Goal: Information Seeking & Learning: Learn about a topic

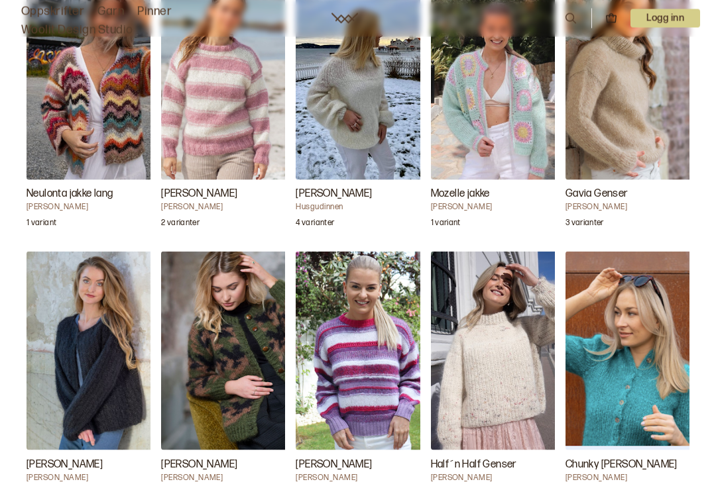
scroll to position [1971, 0]
click at [634, 192] on h3 "Gavia Genser" at bounding box center [631, 194] width 133 height 16
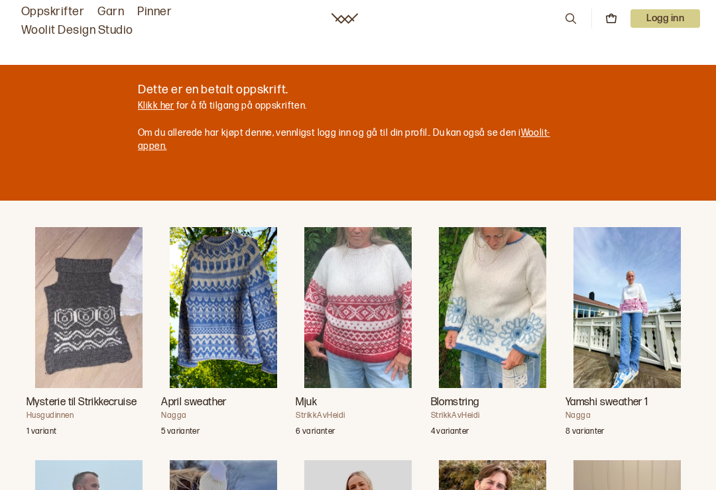
scroll to position [656, 0]
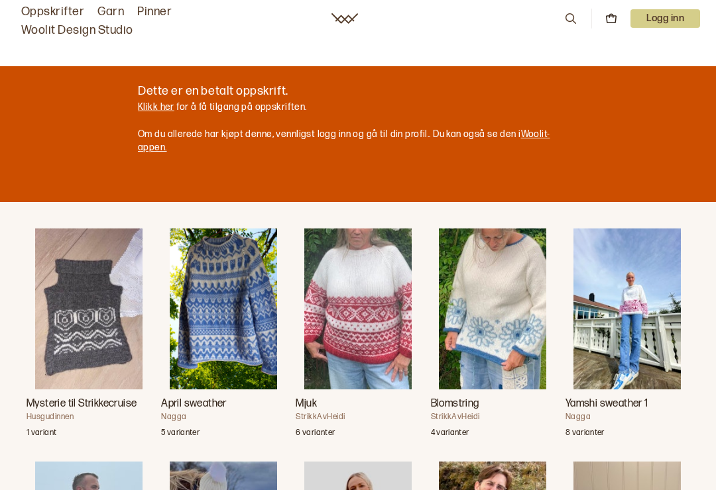
click at [504, 329] on img "Blomstring" at bounding box center [492, 309] width 107 height 161
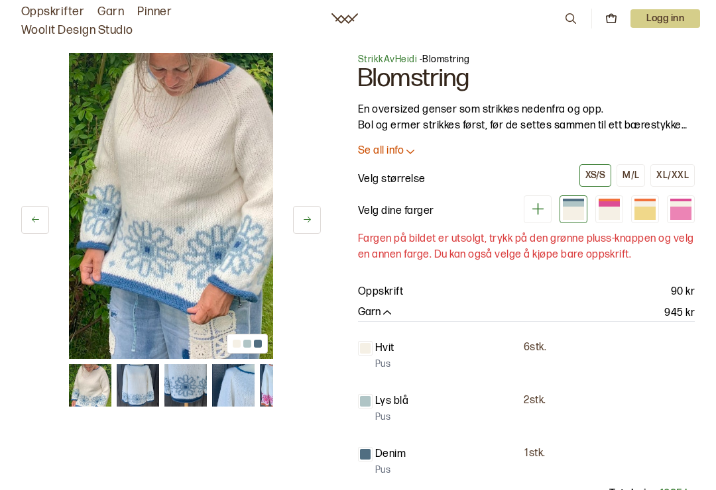
scroll to position [656, 0]
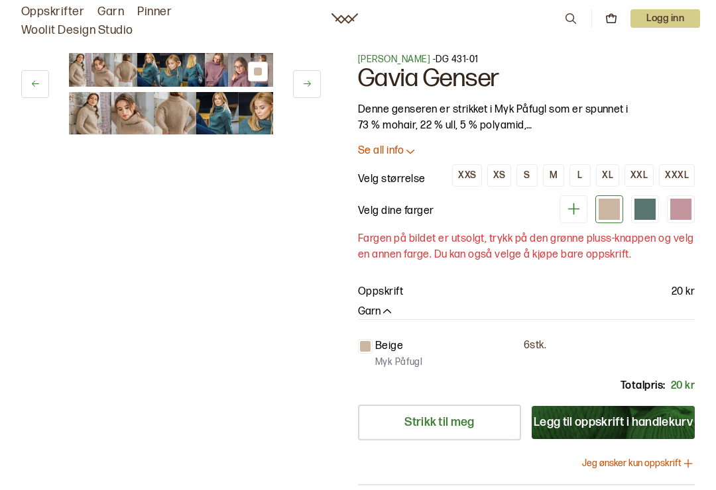
click at [553, 180] on div "M" at bounding box center [553, 176] width 8 height 12
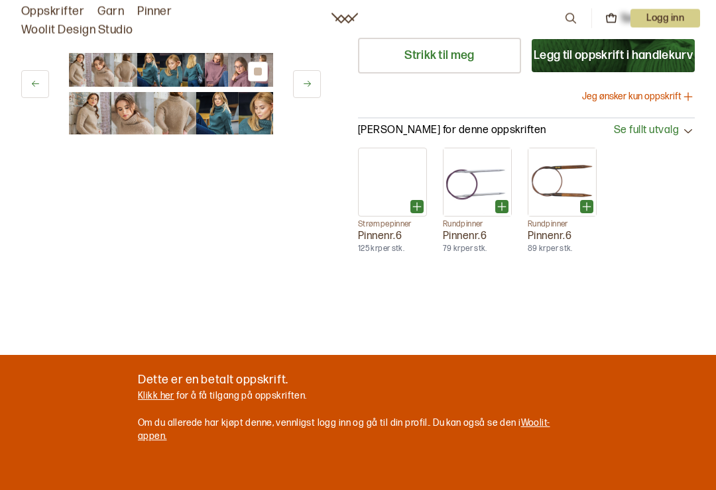
scroll to position [368, 0]
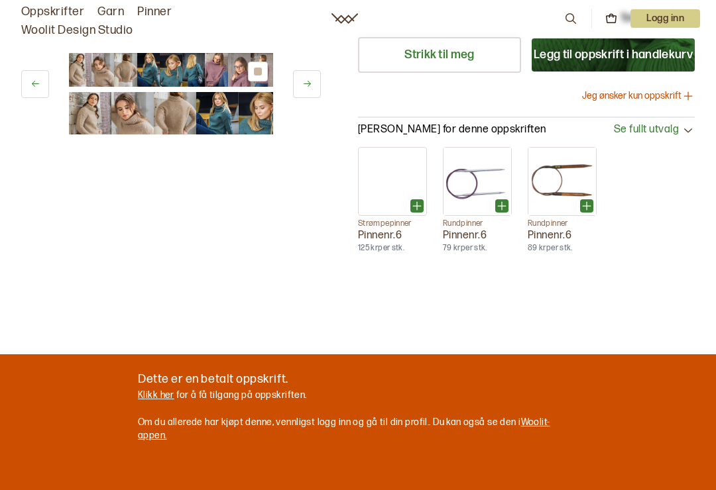
click at [685, 134] on icon at bounding box center [687, 129] width 13 height 13
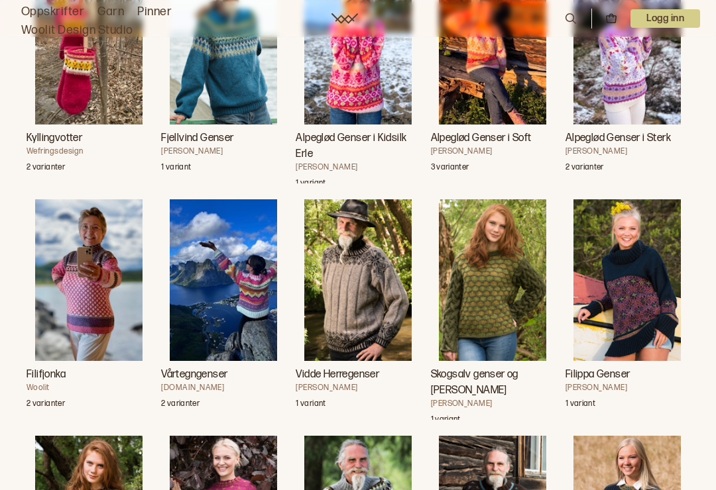
scroll to position [2594, 0]
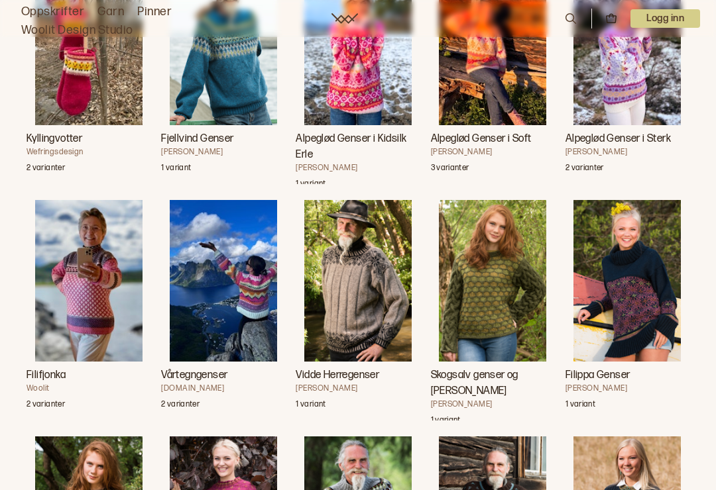
click at [498, 292] on img "Skogsalv genser og løs hals" at bounding box center [492, 280] width 107 height 161
